Goal: Task Accomplishment & Management: Use online tool/utility

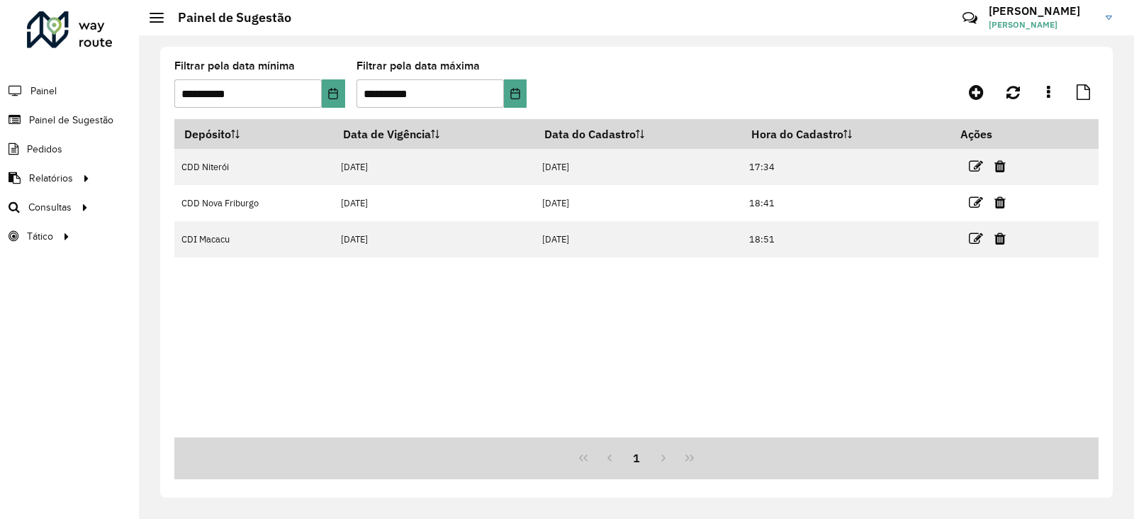
click at [34, 25] on div at bounding box center [70, 29] width 86 height 37
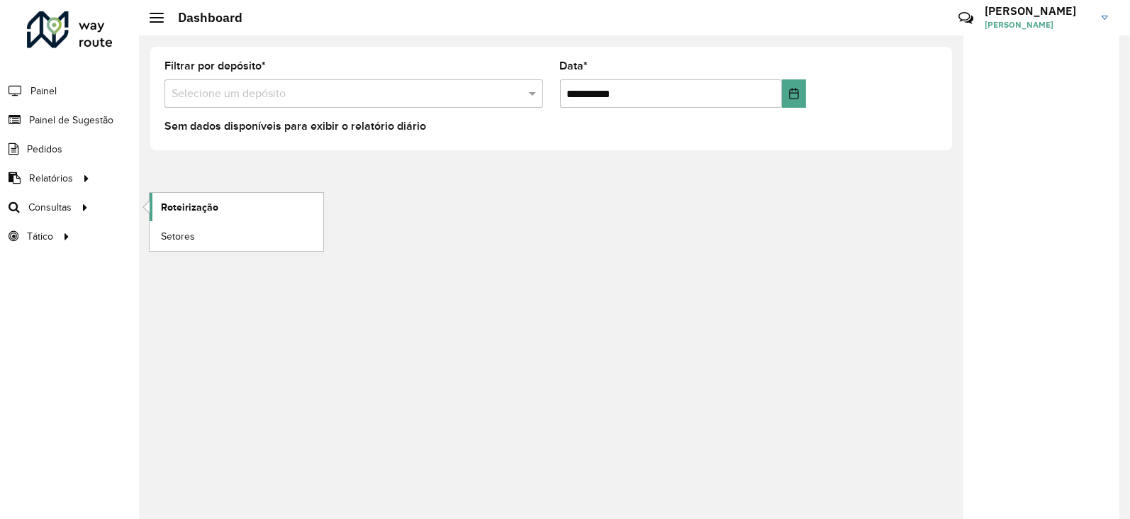
click at [191, 205] on span "Roteirização" at bounding box center [189, 207] width 57 height 15
click at [184, 202] on span "Roteirização" at bounding box center [189, 207] width 57 height 15
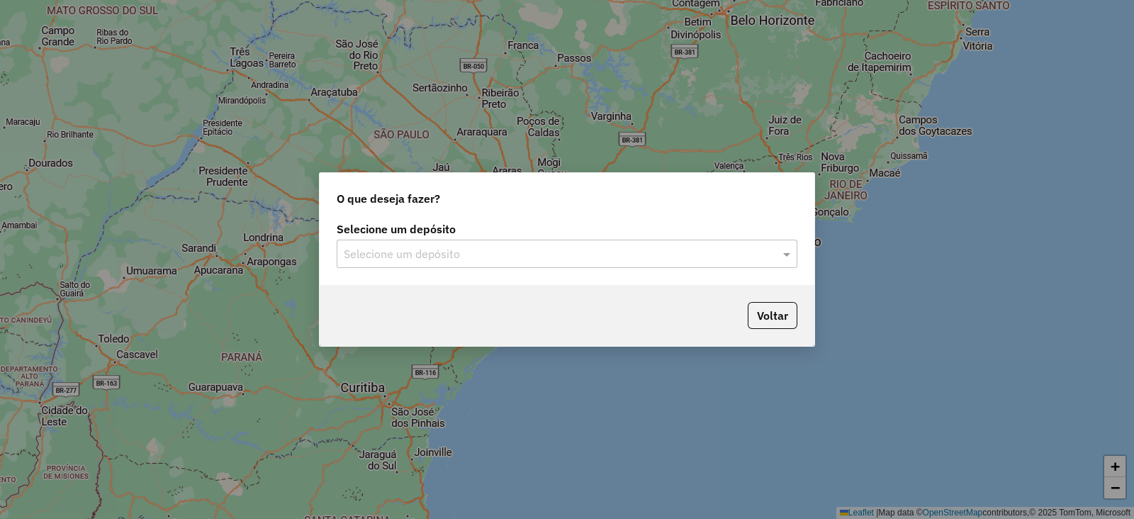
click at [496, 258] on input "text" at bounding box center [553, 254] width 418 height 17
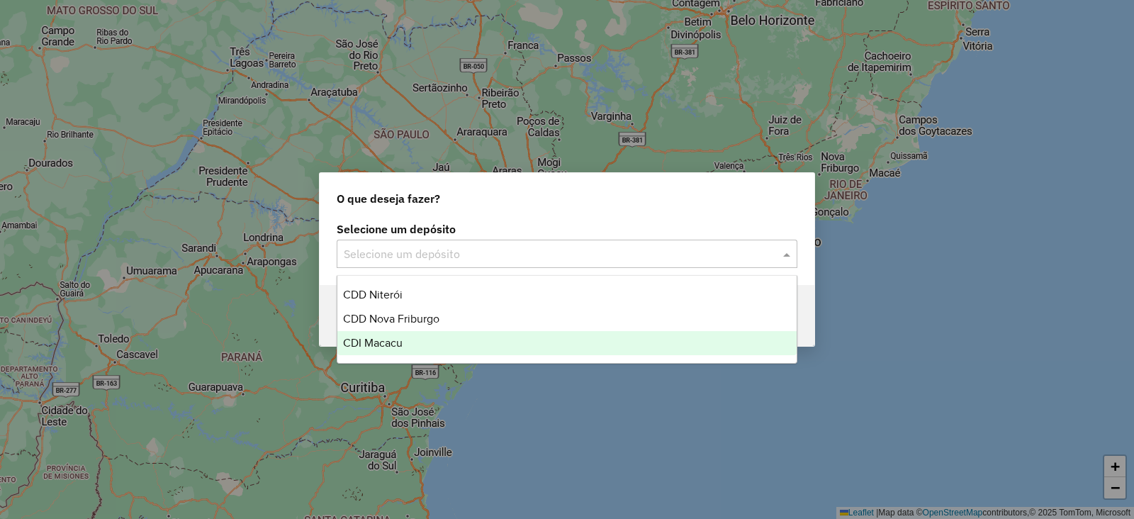
click at [386, 341] on span "CDI Macacu" at bounding box center [373, 343] width 60 height 12
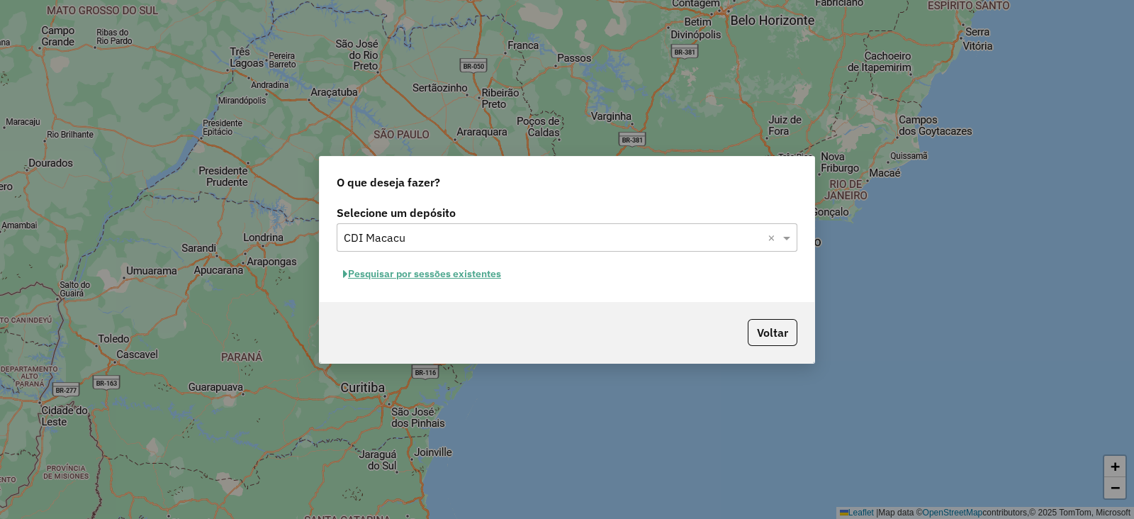
click at [411, 276] on button "Pesquisar por sessões existentes" at bounding box center [422, 274] width 171 height 22
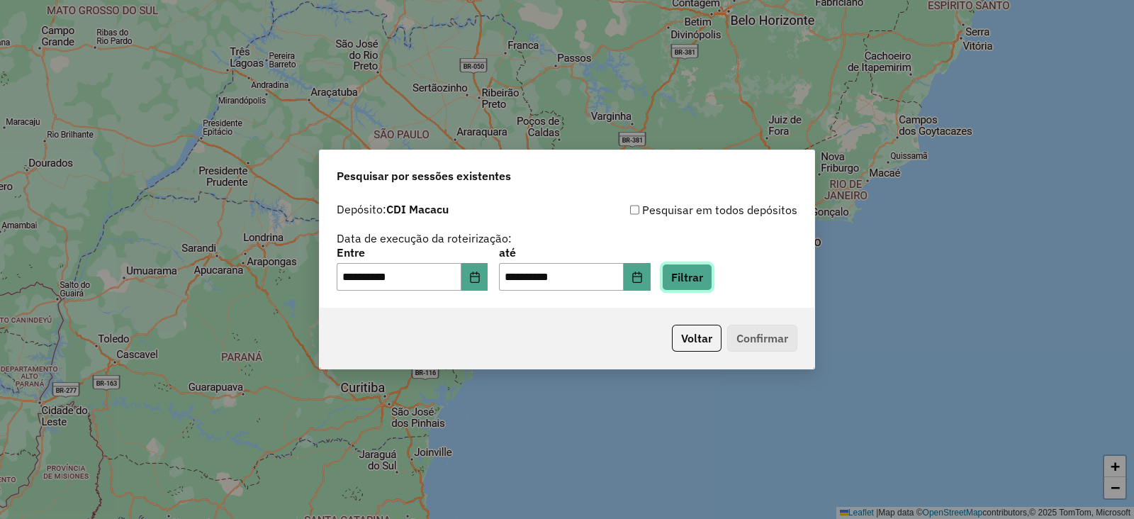
click at [708, 276] on button "Filtrar" at bounding box center [687, 277] width 50 height 27
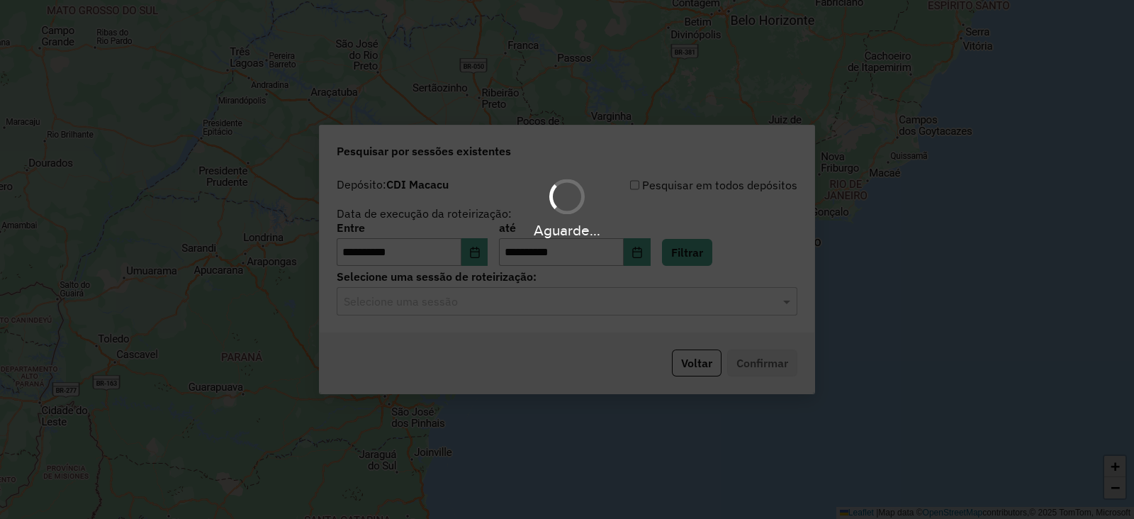
click at [504, 299] on input "text" at bounding box center [553, 301] width 418 height 17
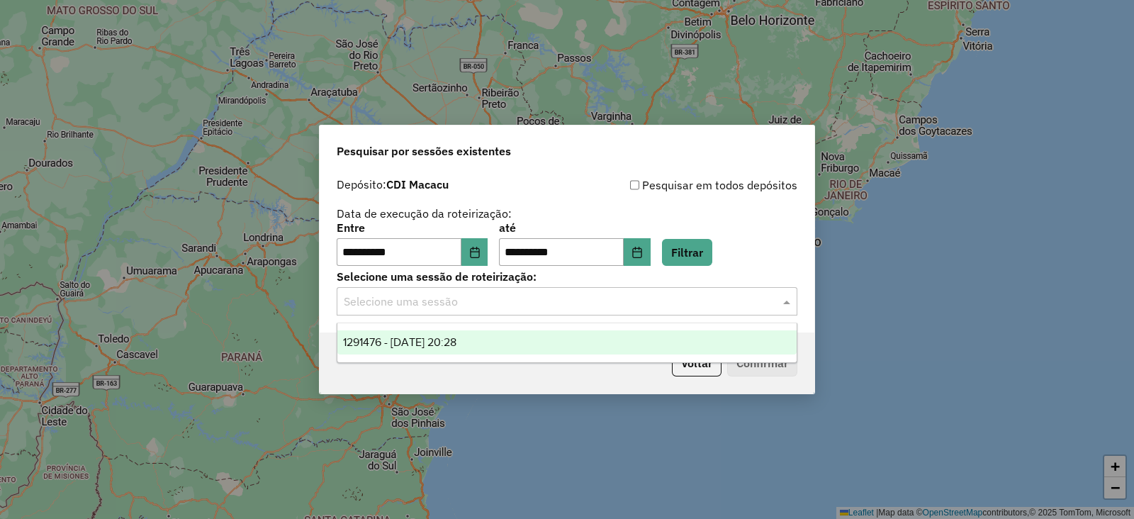
click at [456, 337] on span "1291476 - 09/10/2025 20:28" at bounding box center [399, 342] width 113 height 12
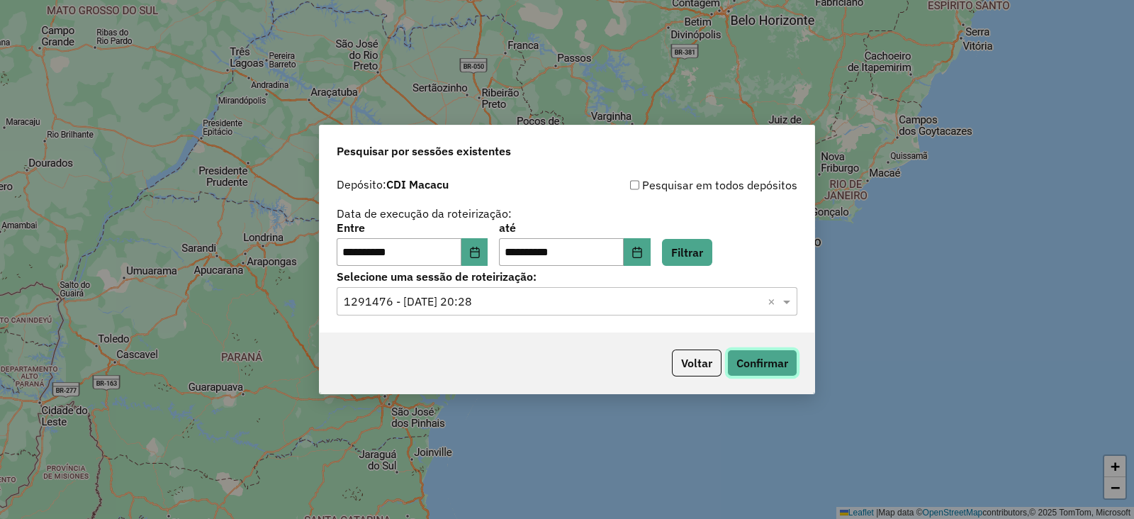
click at [756, 362] on button "Confirmar" at bounding box center [762, 362] width 70 height 27
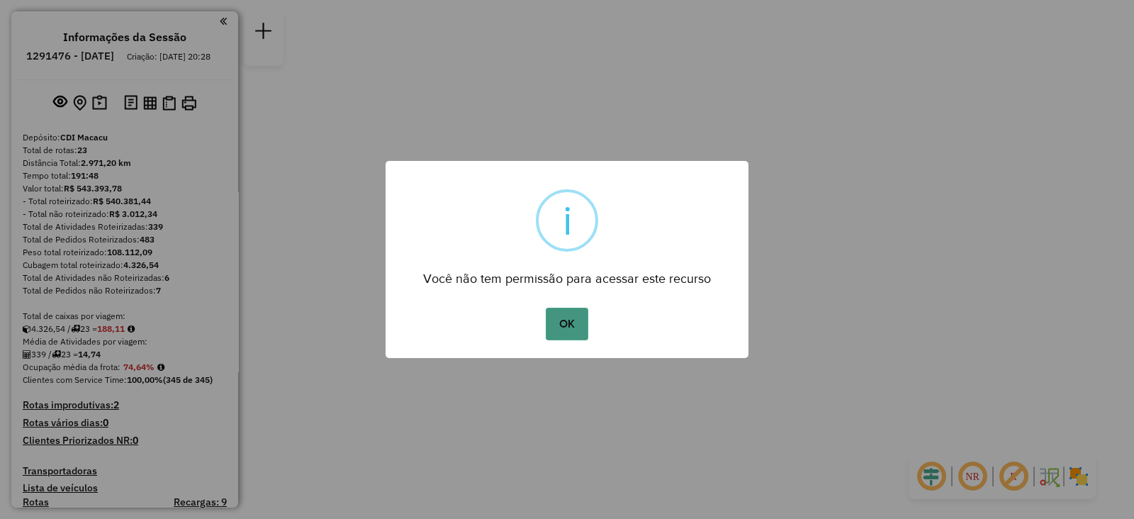
click at [561, 321] on button "OK" at bounding box center [567, 324] width 42 height 33
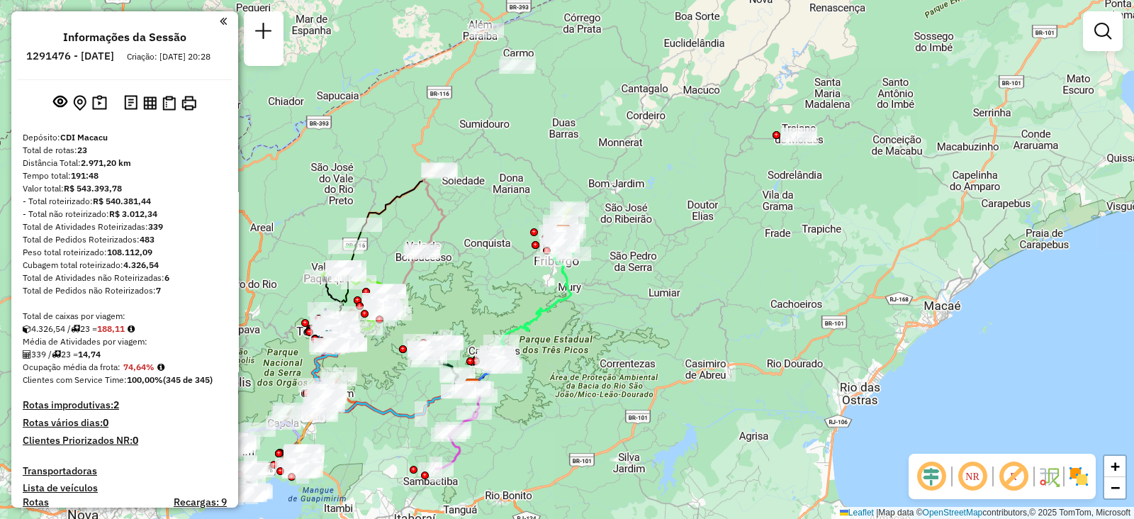
drag, startPoint x: 756, startPoint y: 193, endPoint x: 661, endPoint y: 320, distance: 158.6
click at [661, 320] on div "Janela de atendimento Grade de atendimento Capacidade Transportadoras Veículos …" at bounding box center [567, 259] width 1134 height 519
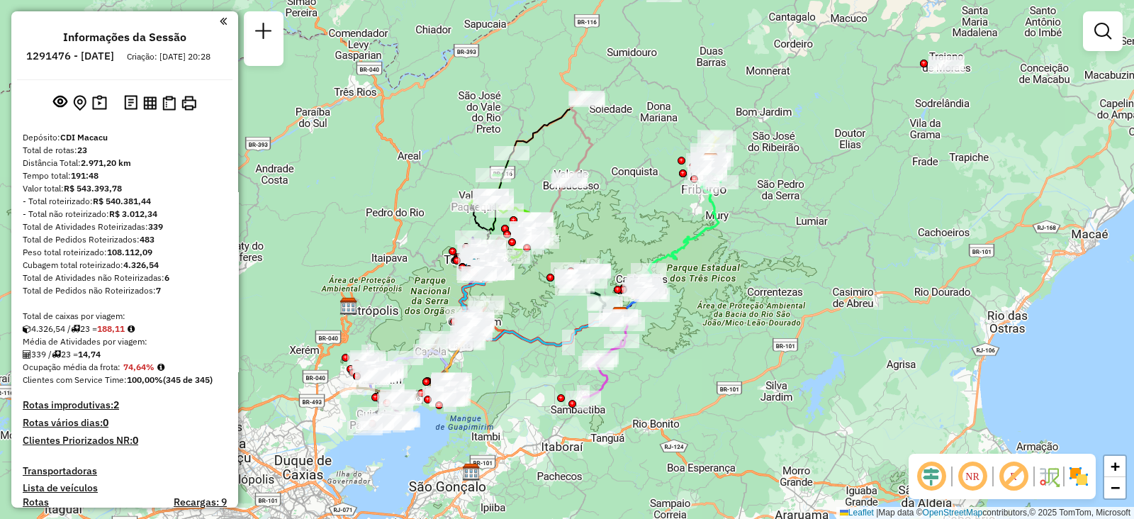
drag, startPoint x: 538, startPoint y: 175, endPoint x: 691, endPoint y: 84, distance: 177.9
click at [691, 84] on div "Janela de atendimento Grade de atendimento Capacidade Transportadoras Veículos …" at bounding box center [567, 259] width 1134 height 519
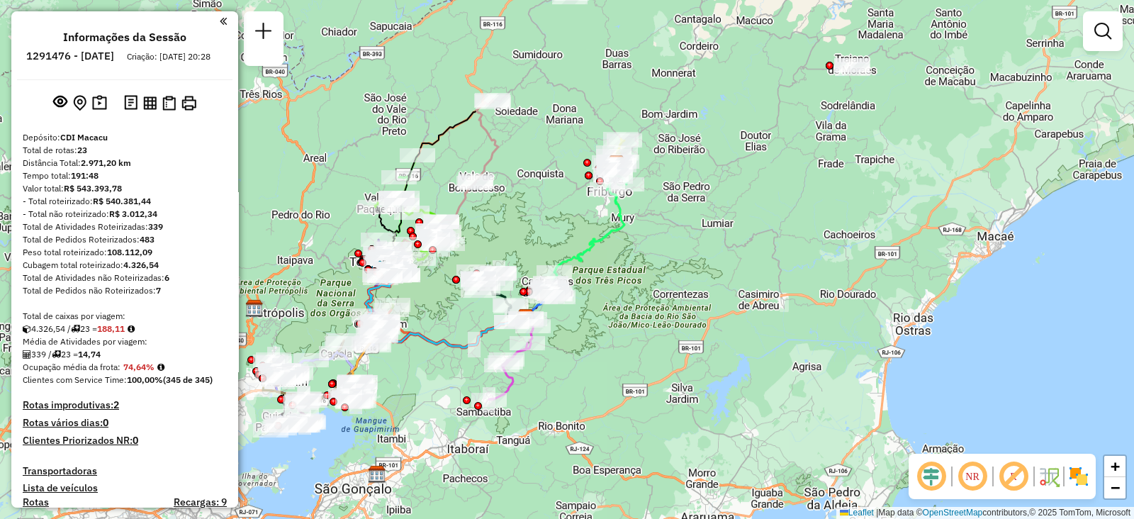
drag, startPoint x: 874, startPoint y: 130, endPoint x: 751, endPoint y: 262, distance: 180.0
click at [758, 267] on div "Janela de atendimento Grade de atendimento Capacidade Transportadoras Veículos …" at bounding box center [567, 259] width 1134 height 519
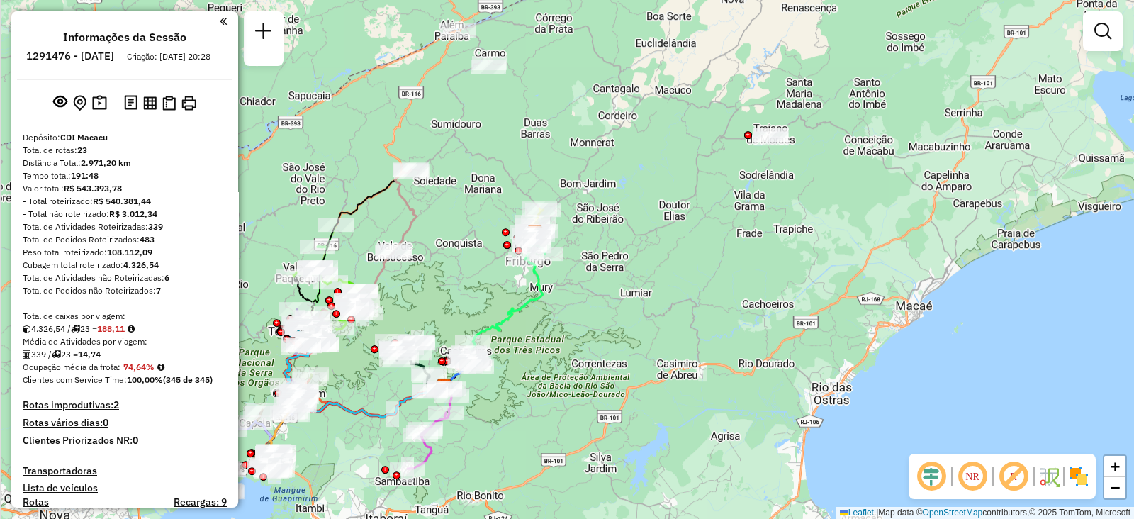
drag, startPoint x: 762, startPoint y: 159, endPoint x: 726, endPoint y: 191, distance: 48.2
click at [726, 191] on div "Janela de atendimento Grade de atendimento Capacidade Transportadoras Veículos …" at bounding box center [567, 259] width 1134 height 519
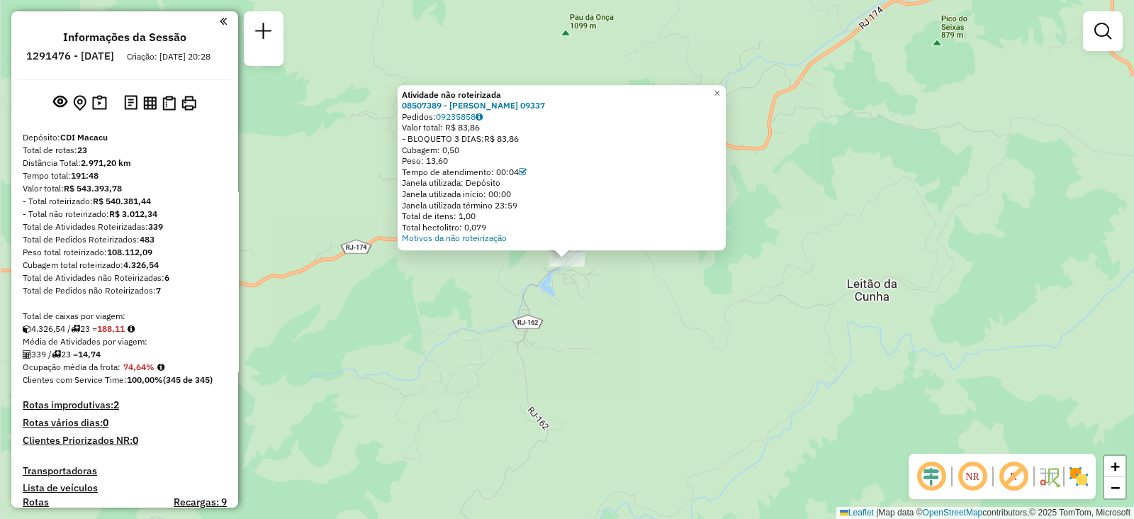
click at [449, 334] on div "Atividade não roteirizada 08507389 - SHEYLA BARRETO SOARES SANTOS LOUZA 09337 P…" at bounding box center [567, 259] width 1134 height 519
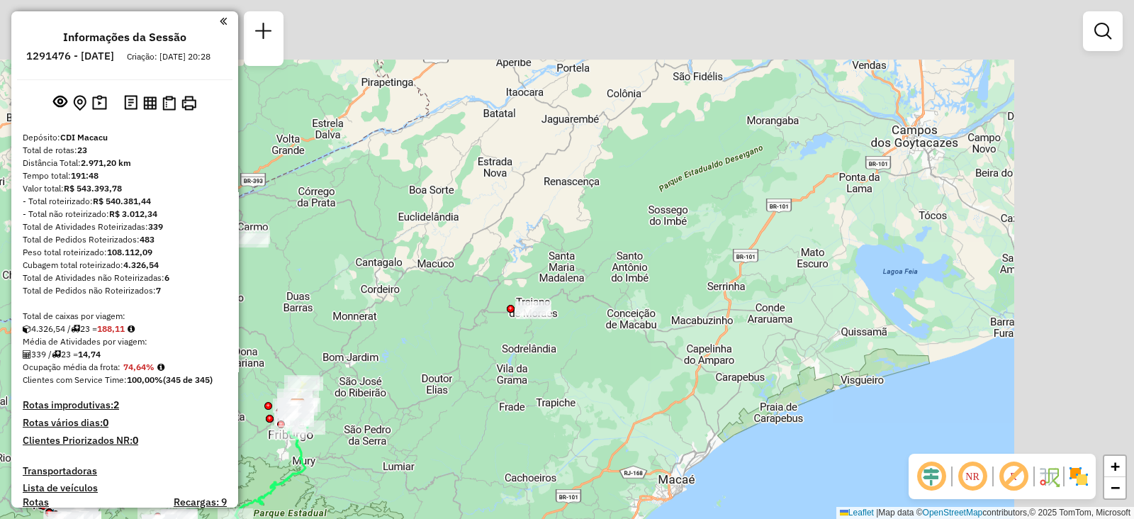
drag, startPoint x: 388, startPoint y: 254, endPoint x: 581, endPoint y: 225, distance: 195.1
click at [578, 227] on div "Janela de atendimento Grade de atendimento Capacidade Transportadoras Veículos …" at bounding box center [567, 259] width 1134 height 519
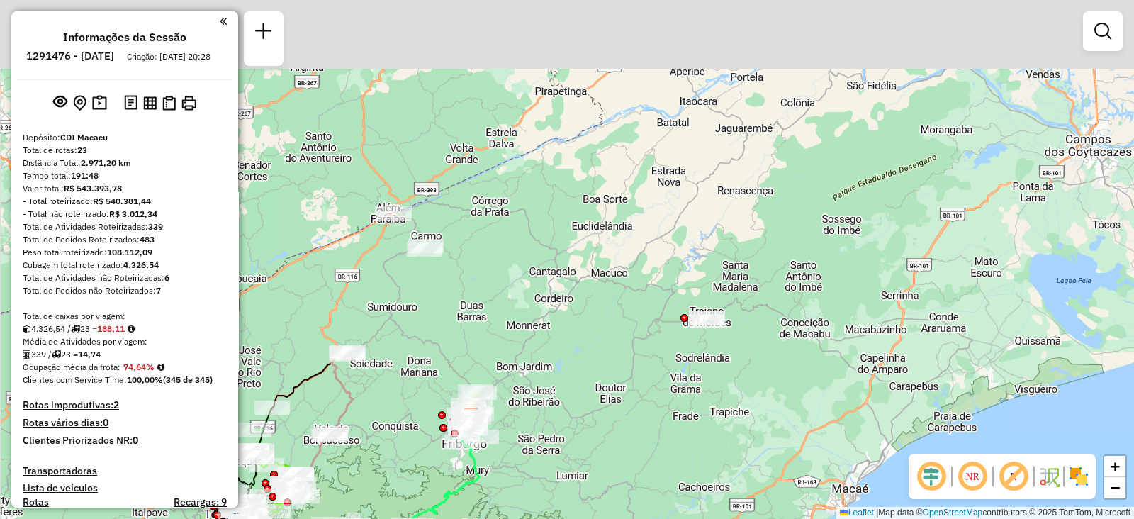
drag, startPoint x: 500, startPoint y: 266, endPoint x: 616, endPoint y: 281, distance: 116.5
click at [616, 281] on div "Janela de atendimento Grade de atendimento Capacidade Transportadoras Veículos …" at bounding box center [567, 259] width 1134 height 519
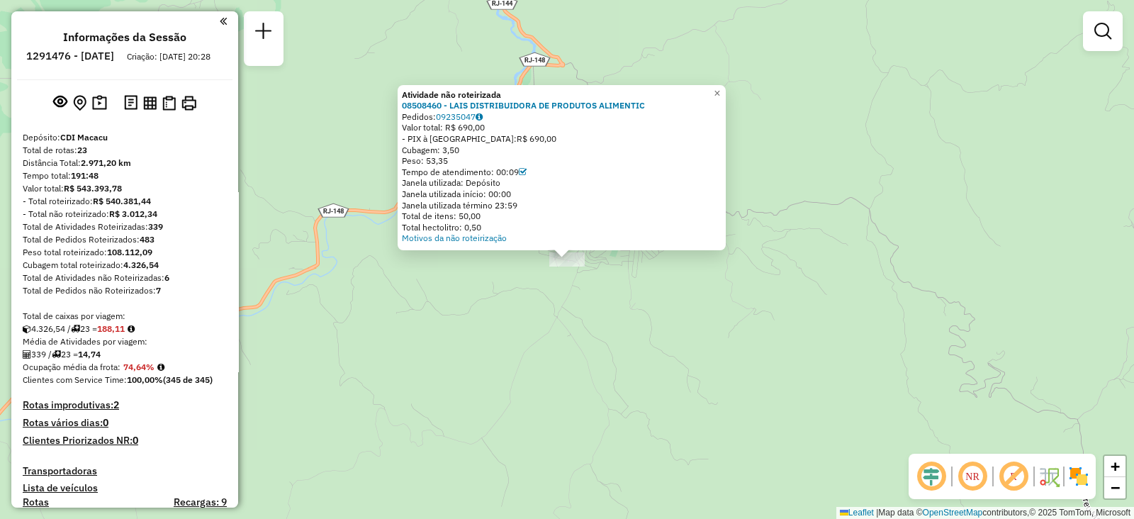
click at [499, 288] on div "Atividade não roteirizada 08508460 - LAIS DISTRIBUIDORA DE PRODUTOS ALIMENTIC P…" at bounding box center [567, 259] width 1134 height 519
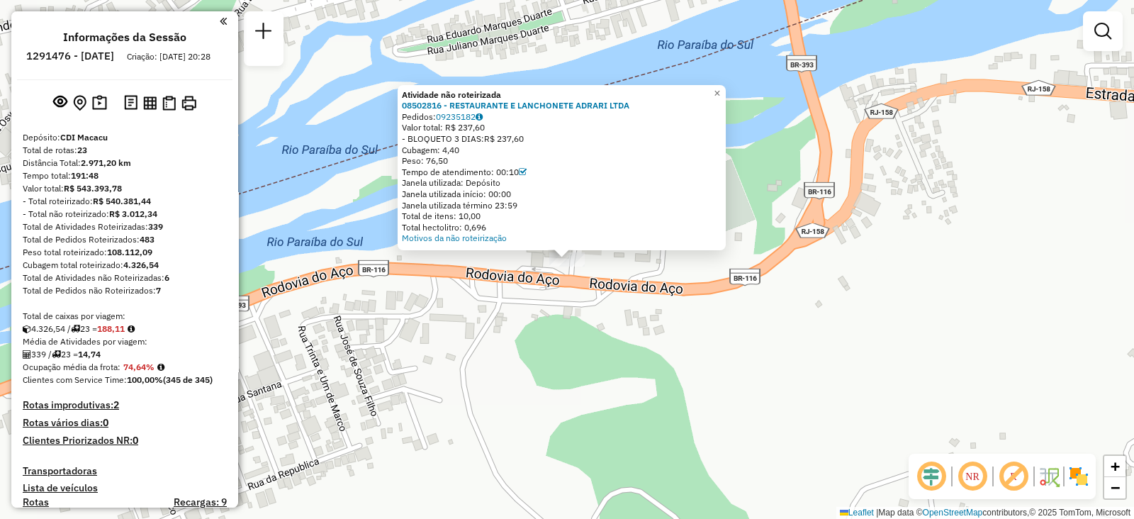
click at [548, 383] on div "Atividade não roteirizada 08502816 - RESTAURANTE E LANCHONETE ADRARI LTDA Pedid…" at bounding box center [567, 259] width 1134 height 519
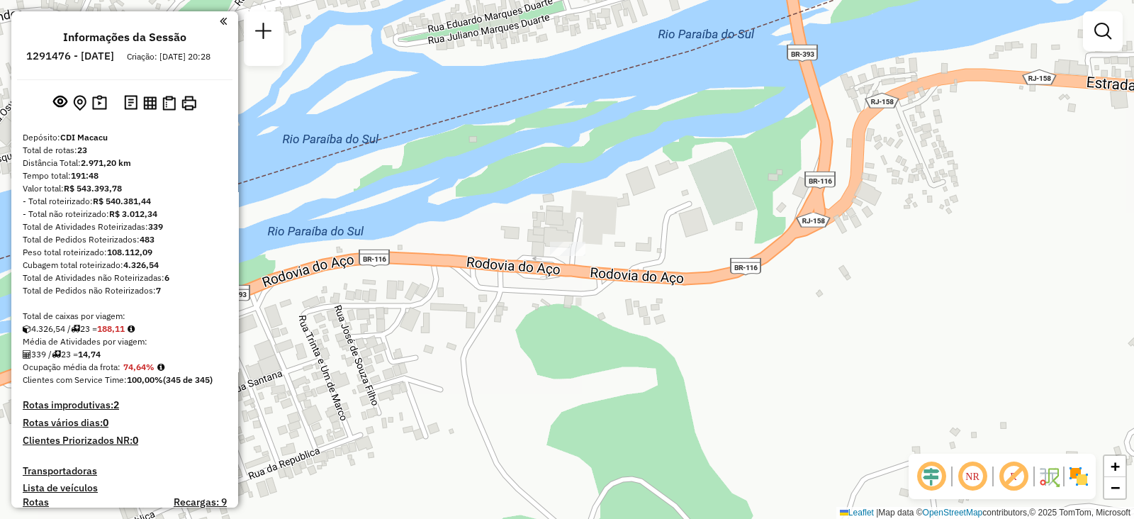
drag, startPoint x: 607, startPoint y: 374, endPoint x: 719, endPoint y: 201, distance: 206.0
click at [709, 202] on div "Janela de atendimento Grade de atendimento Capacidade Transportadoras Veículos …" at bounding box center [567, 259] width 1134 height 519
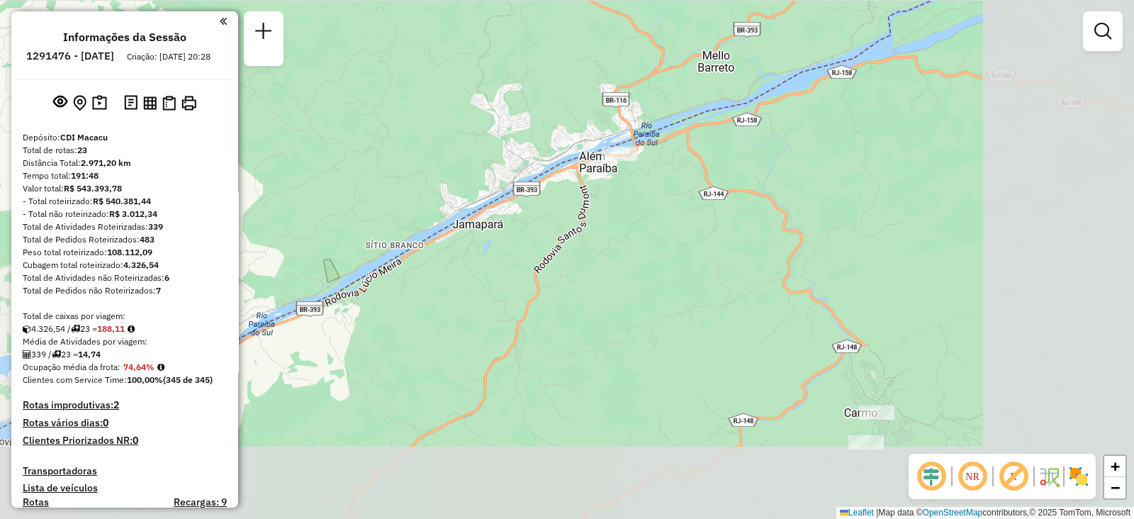
drag, startPoint x: 614, startPoint y: 403, endPoint x: 458, endPoint y: 249, distance: 219.5
click at [458, 249] on div "Janela de atendimento Grade de atendimento Capacidade Transportadoras Veículos …" at bounding box center [567, 259] width 1134 height 519
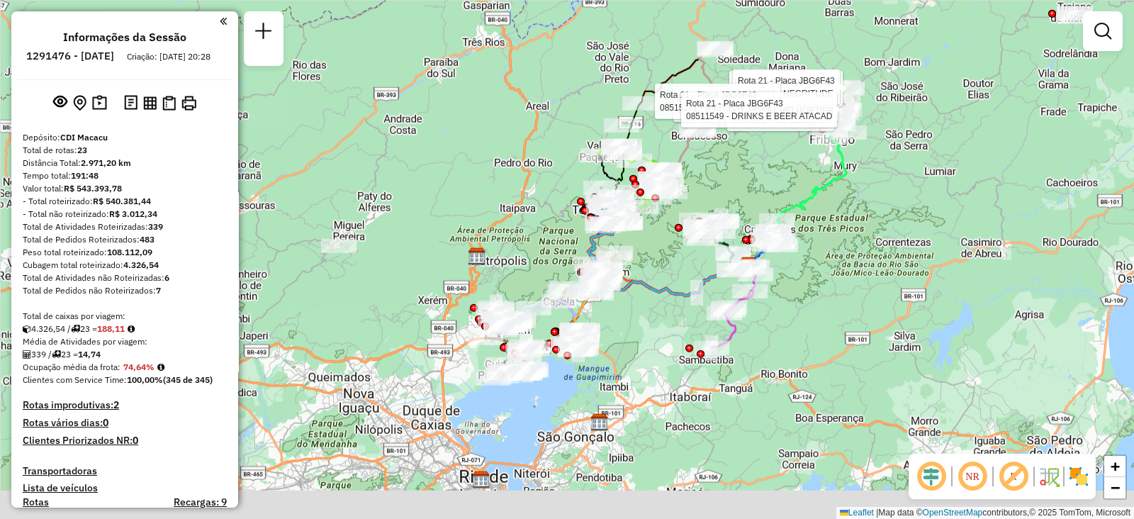
drag, startPoint x: 387, startPoint y: 272, endPoint x: 399, endPoint y: 253, distance: 22.6
click at [486, 237] on div "Rota 21 - Placa JBG6F43 08509317 - LJ BEBDIAS Rota 21 - Placa JBG6F43 08505334 …" at bounding box center [567, 259] width 1134 height 519
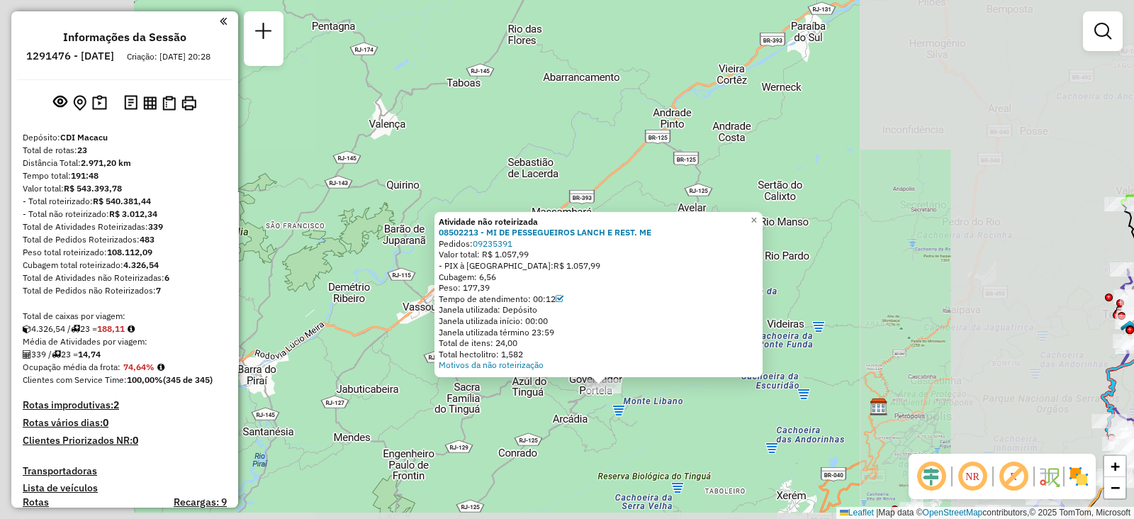
click at [736, 421] on div "Atividade não roteirizada 08502213 - MI DE PESSEGUEIROS LANCH E REST. ME Pedido…" at bounding box center [567, 259] width 1134 height 519
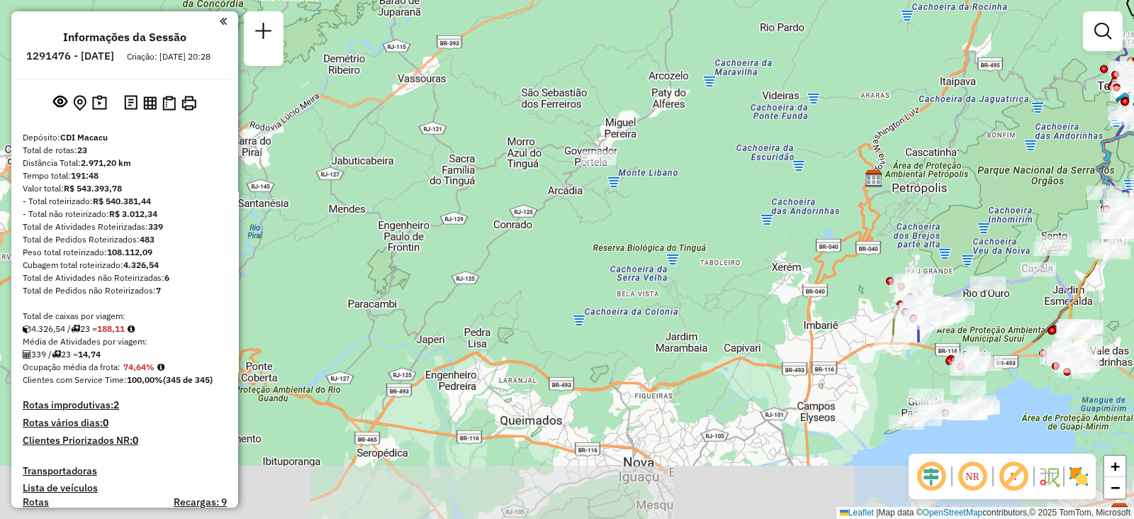
drag, startPoint x: 685, startPoint y: 403, endPoint x: 620, endPoint y: 147, distance: 264.0
click at [620, 147] on div "Janela de atendimento Grade de atendimento Capacidade Transportadoras Veículos …" at bounding box center [567, 259] width 1134 height 519
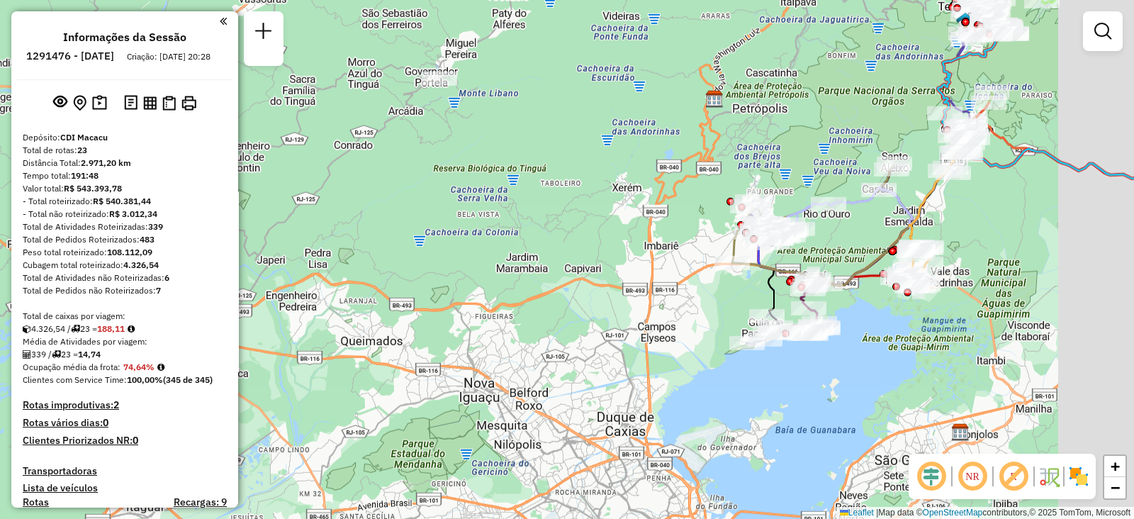
drag, startPoint x: 673, startPoint y: 218, endPoint x: 460, endPoint y: 201, distance: 213.3
click at [459, 190] on div "Janela de atendimento Grade de atendimento Capacidade Transportadoras Veículos …" at bounding box center [567, 259] width 1134 height 519
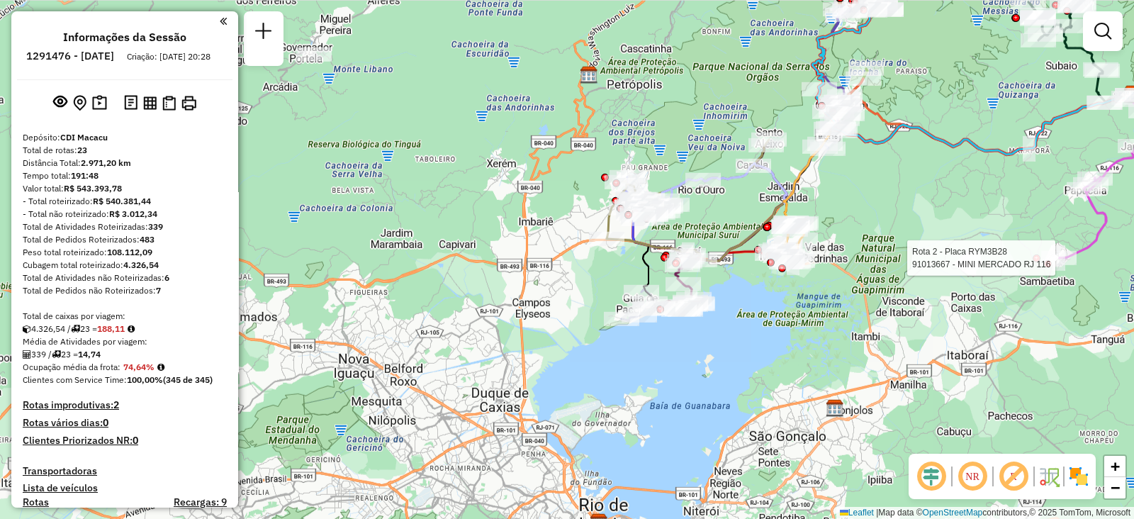
select select "**********"
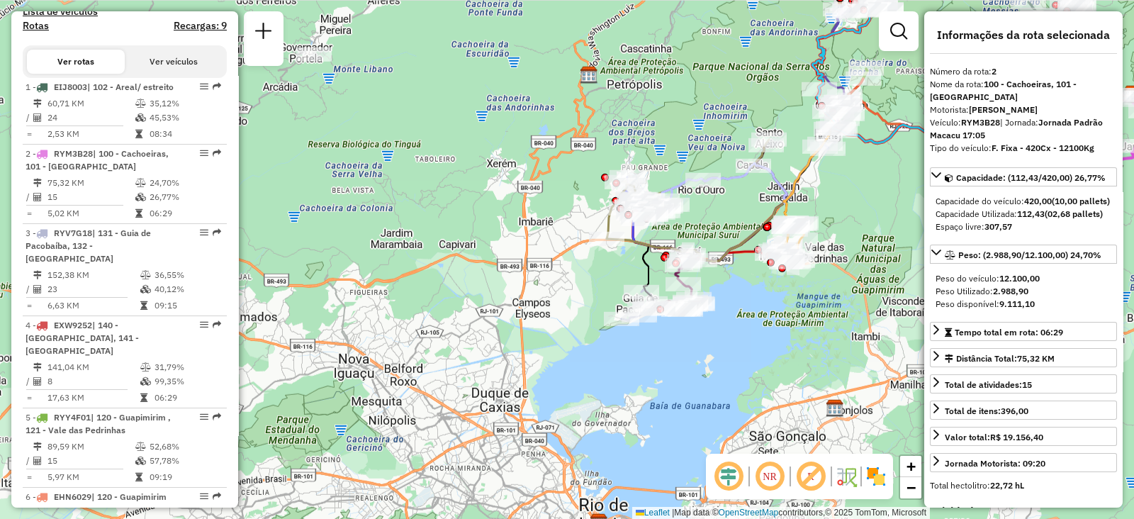
scroll to position [634, 0]
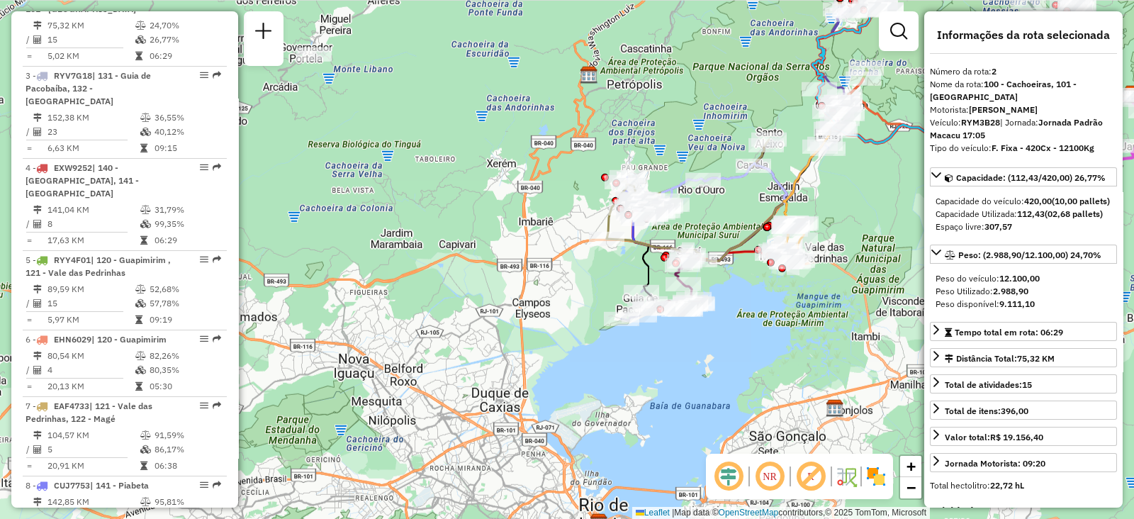
click at [872, 341] on div "Janela de atendimento Grade de atendimento Capacidade Transportadoras Veículos …" at bounding box center [567, 259] width 1134 height 519
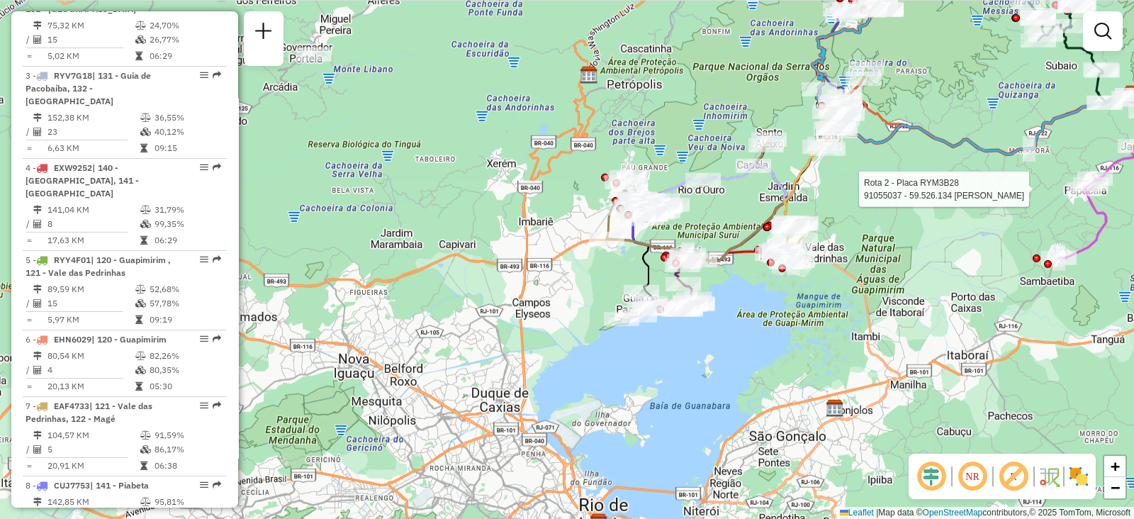
select select "**********"
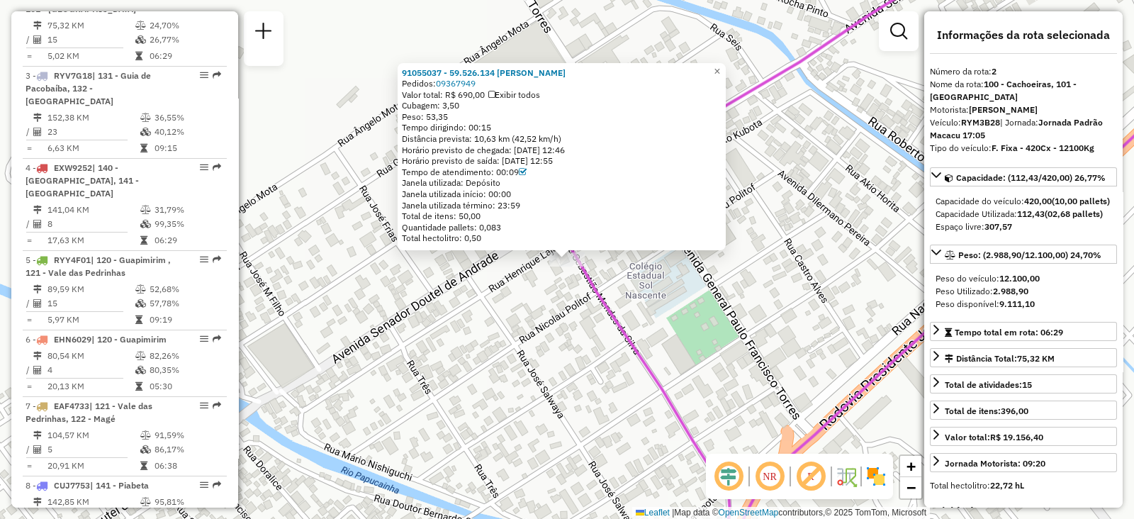
drag, startPoint x: 1074, startPoint y: 196, endPoint x: 566, endPoint y: 255, distance: 511.6
click at [566, 255] on div at bounding box center [561, 248] width 17 height 17
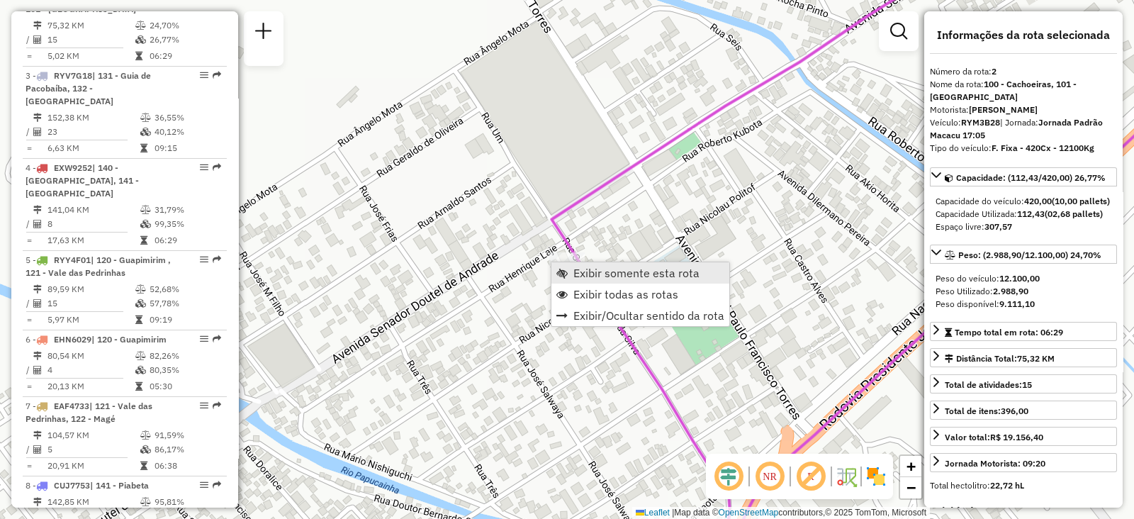
click at [578, 275] on span "Exibir somente esta rota" at bounding box center [636, 272] width 126 height 11
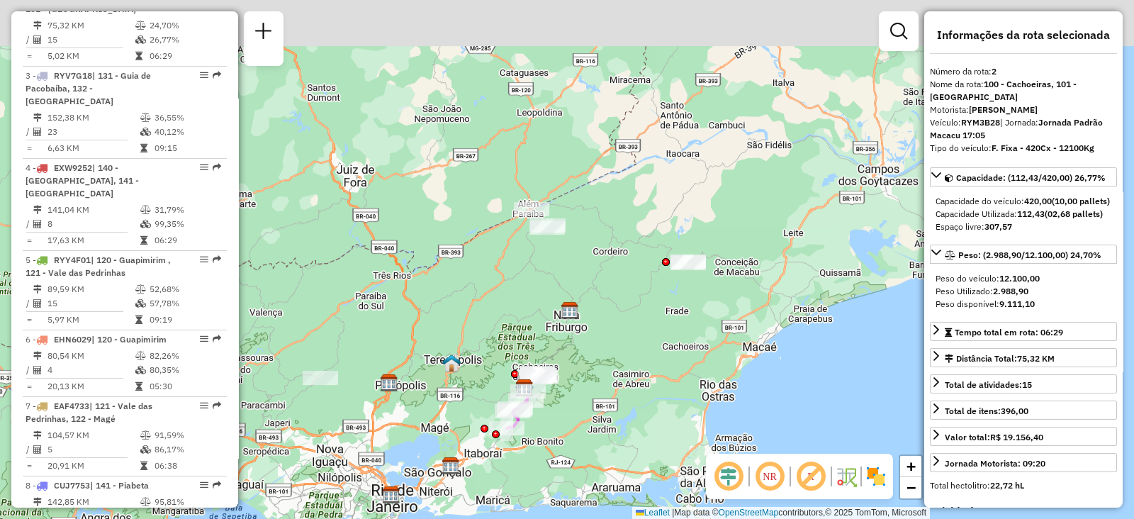
drag, startPoint x: 618, startPoint y: 186, endPoint x: 565, endPoint y: 298, distance: 124.0
click at [565, 298] on div "Janela de atendimento Grade de atendimento Capacidade Transportadoras Veículos …" at bounding box center [567, 259] width 1134 height 519
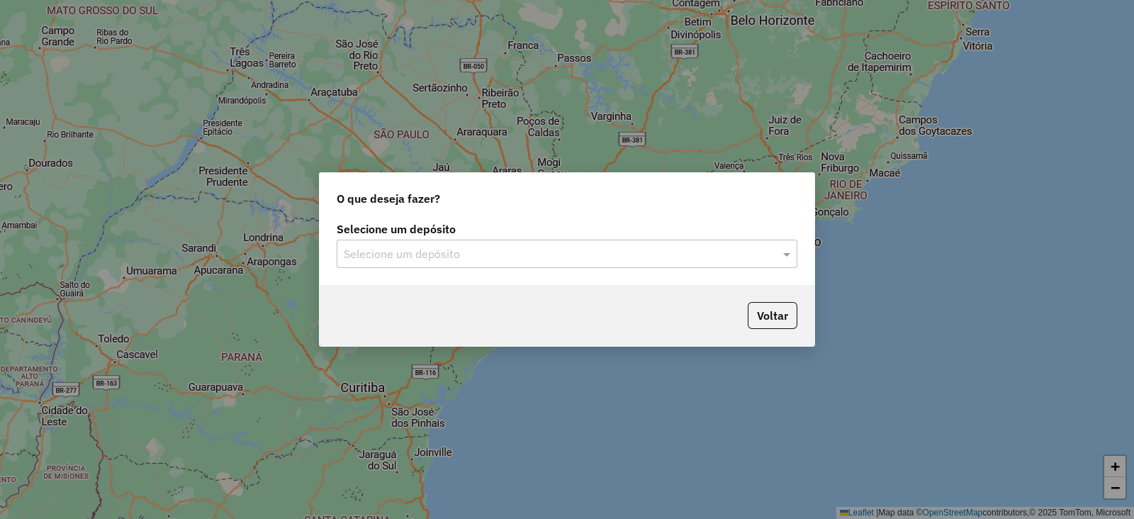
click at [397, 256] on input "text" at bounding box center [553, 254] width 418 height 17
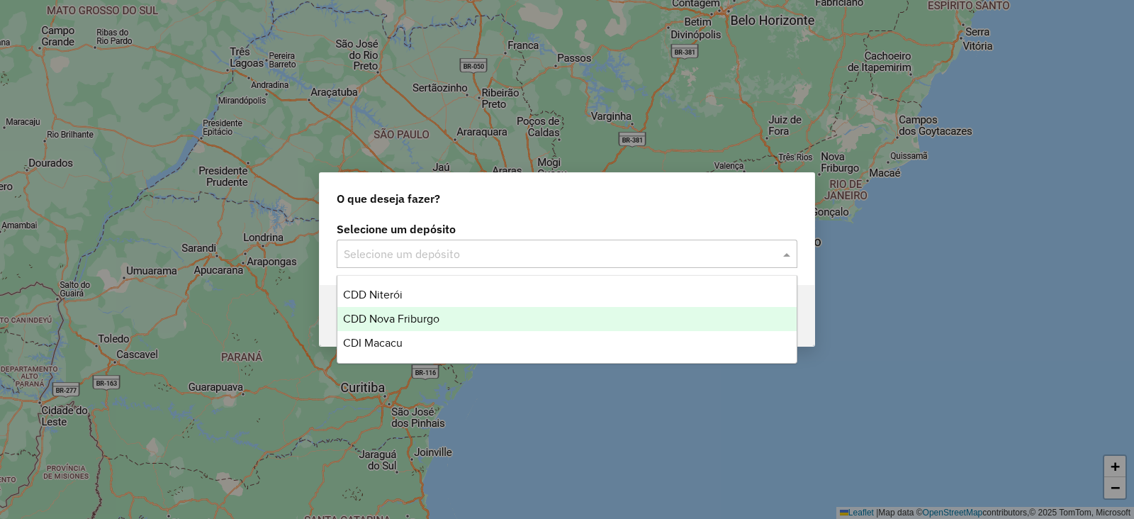
click at [406, 315] on span "CDD Nova Friburgo" at bounding box center [391, 319] width 96 height 12
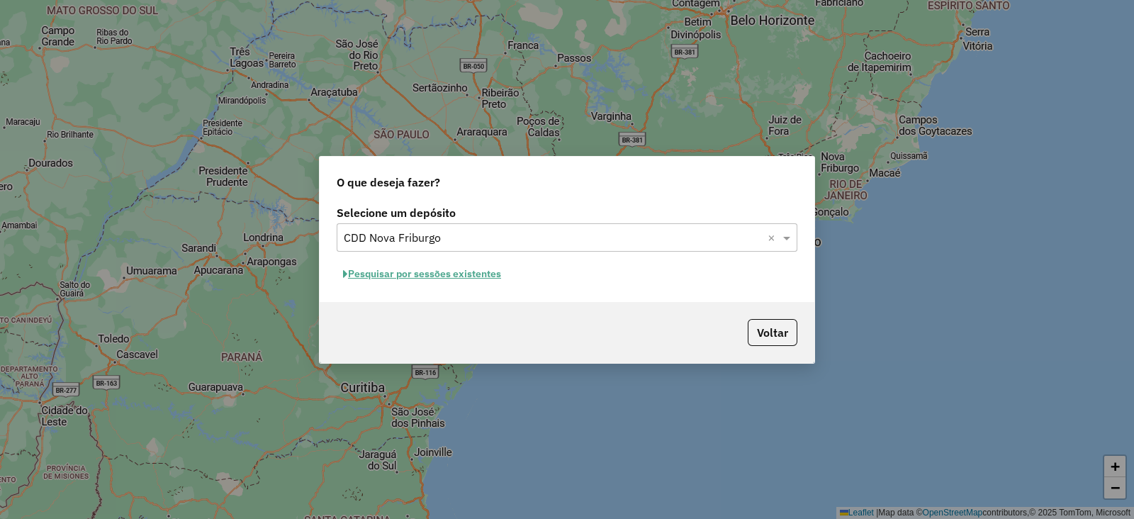
click at [432, 271] on button "Pesquisar por sessões existentes" at bounding box center [422, 274] width 171 height 22
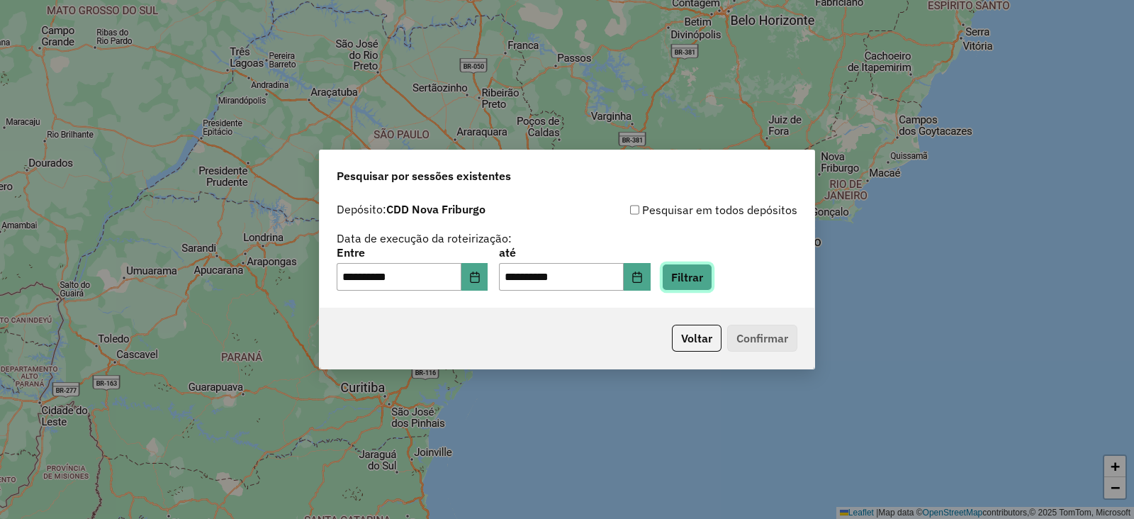
click at [712, 276] on button "Filtrar" at bounding box center [687, 277] width 50 height 27
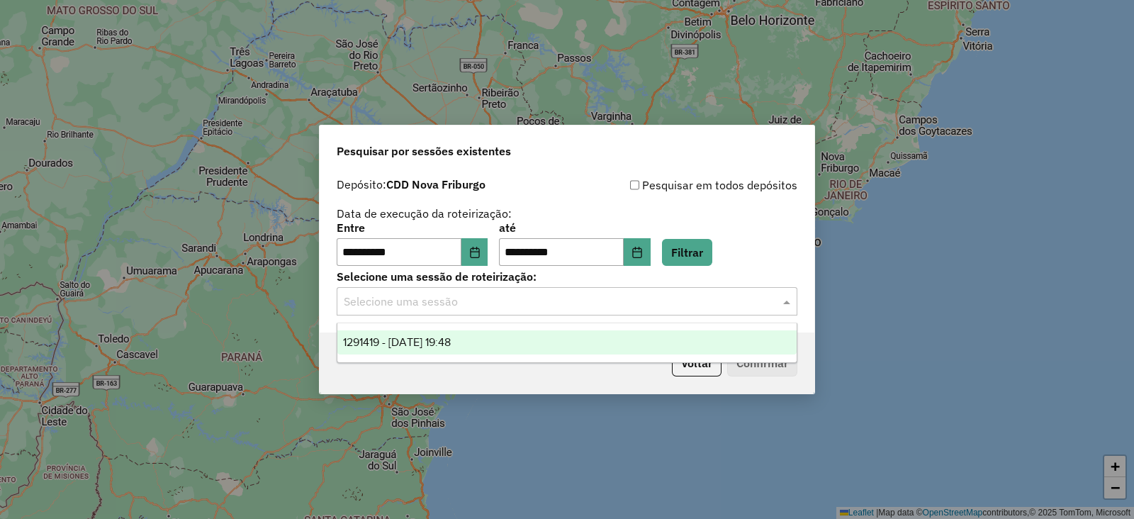
click at [468, 302] on input "text" at bounding box center [553, 301] width 418 height 17
click at [415, 342] on span "1291419 - 09/10/2025 19:48" at bounding box center [397, 342] width 108 height 12
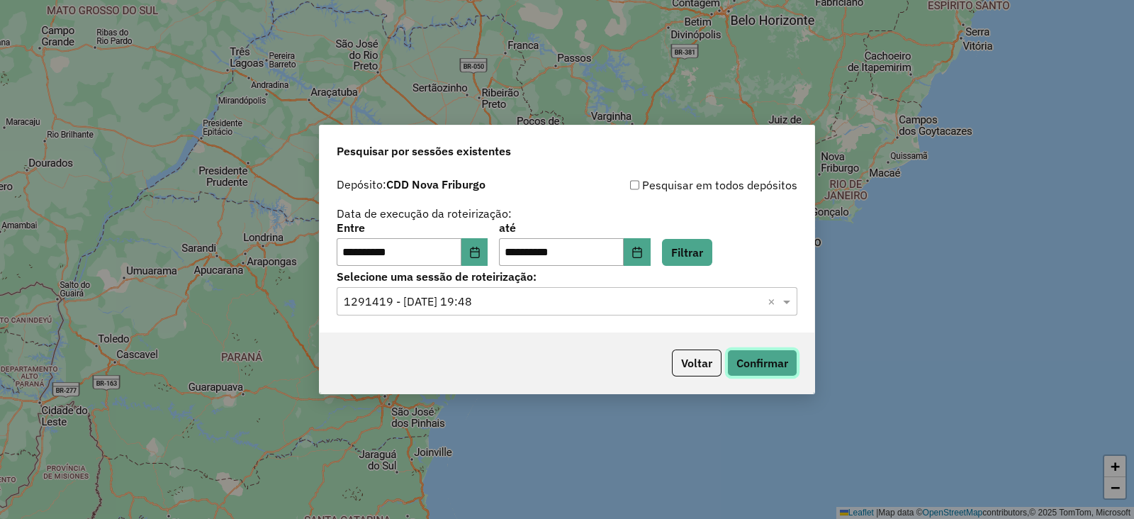
click at [741, 360] on button "Confirmar" at bounding box center [762, 362] width 70 height 27
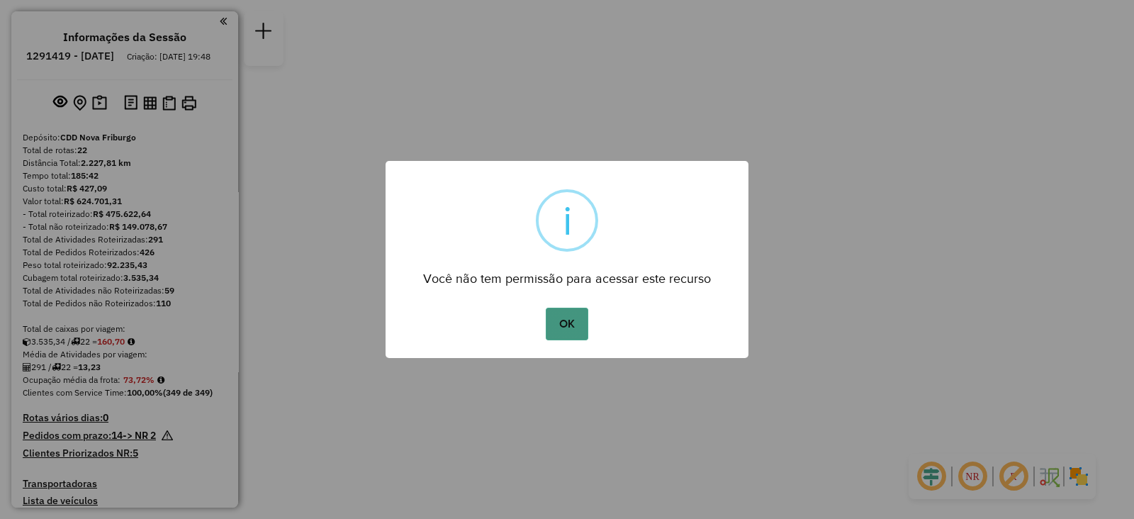
click at [564, 314] on button "OK" at bounding box center [567, 324] width 42 height 33
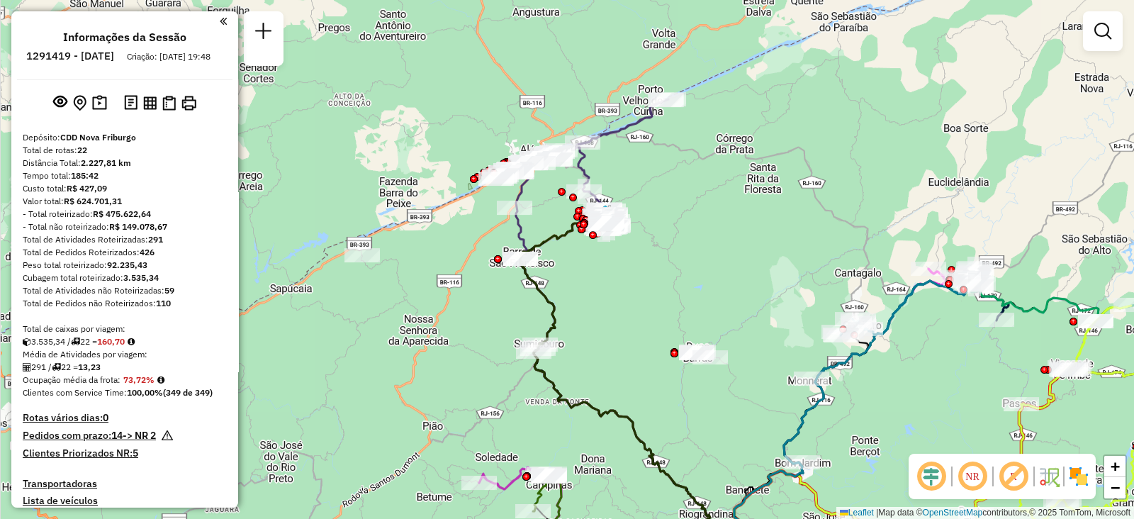
drag, startPoint x: 514, startPoint y: 98, endPoint x: 483, endPoint y: 232, distance: 137.5
click at [483, 232] on div "Janela de atendimento Grade de atendimento Capacidade Transportadoras Veículos …" at bounding box center [567, 259] width 1134 height 519
